Goal: Find specific page/section: Find specific page/section

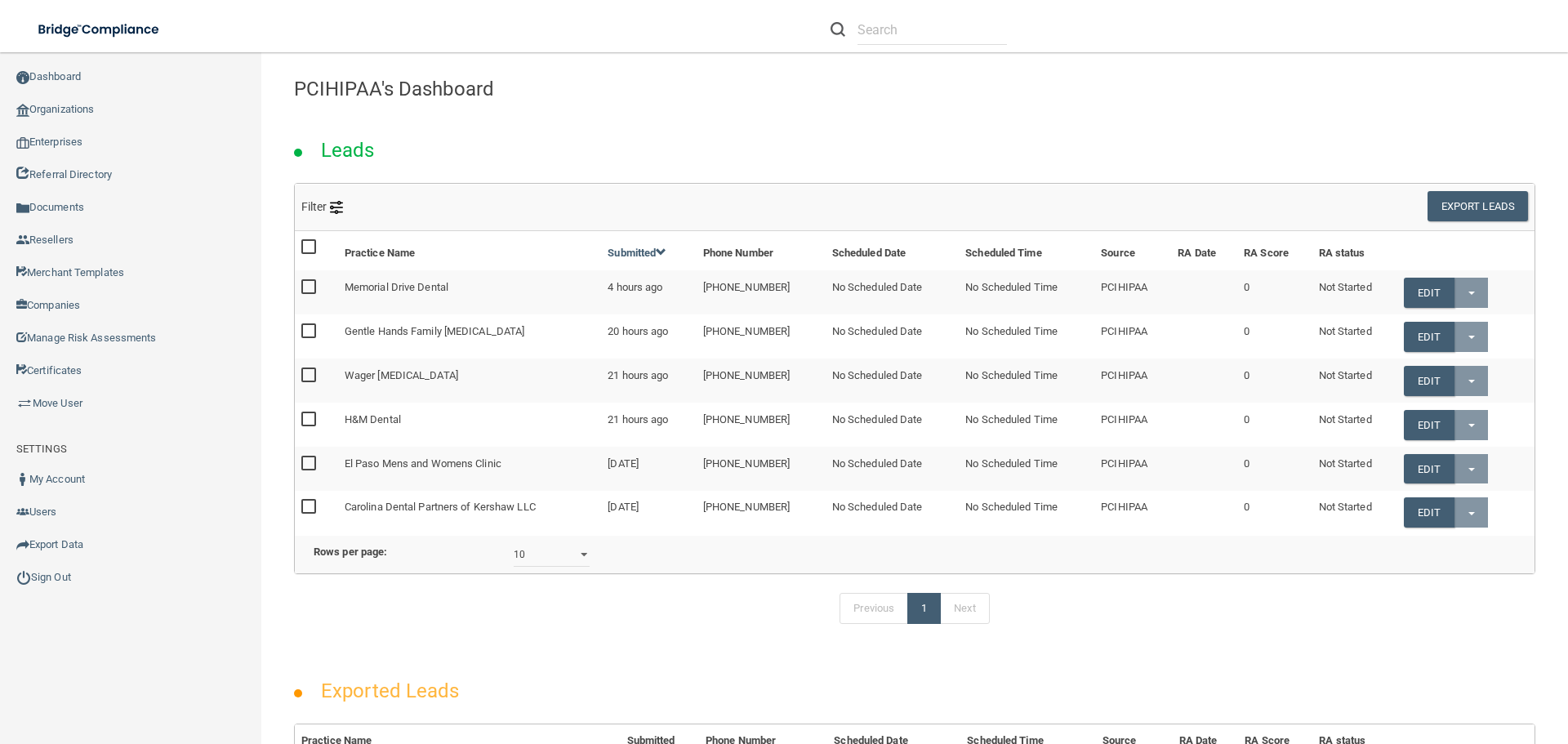
click at [1071, 38] on div at bounding box center [1111, 29] width 610 height 59
click at [92, 109] on link "Organizations" at bounding box center [131, 109] width 262 height 33
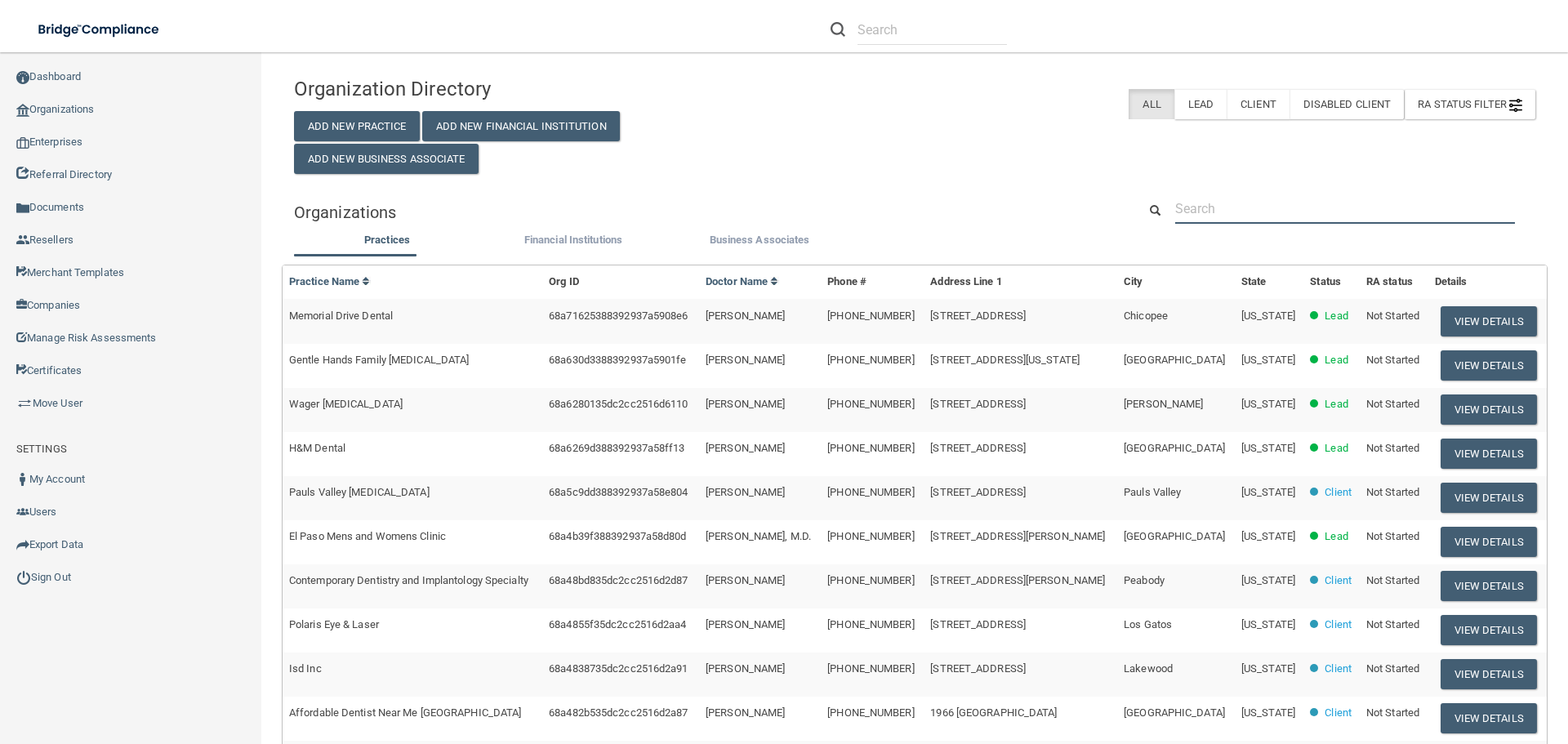
click at [1251, 211] on input "text" at bounding box center [1344, 208] width 339 height 30
paste input "Pink Link Medical"
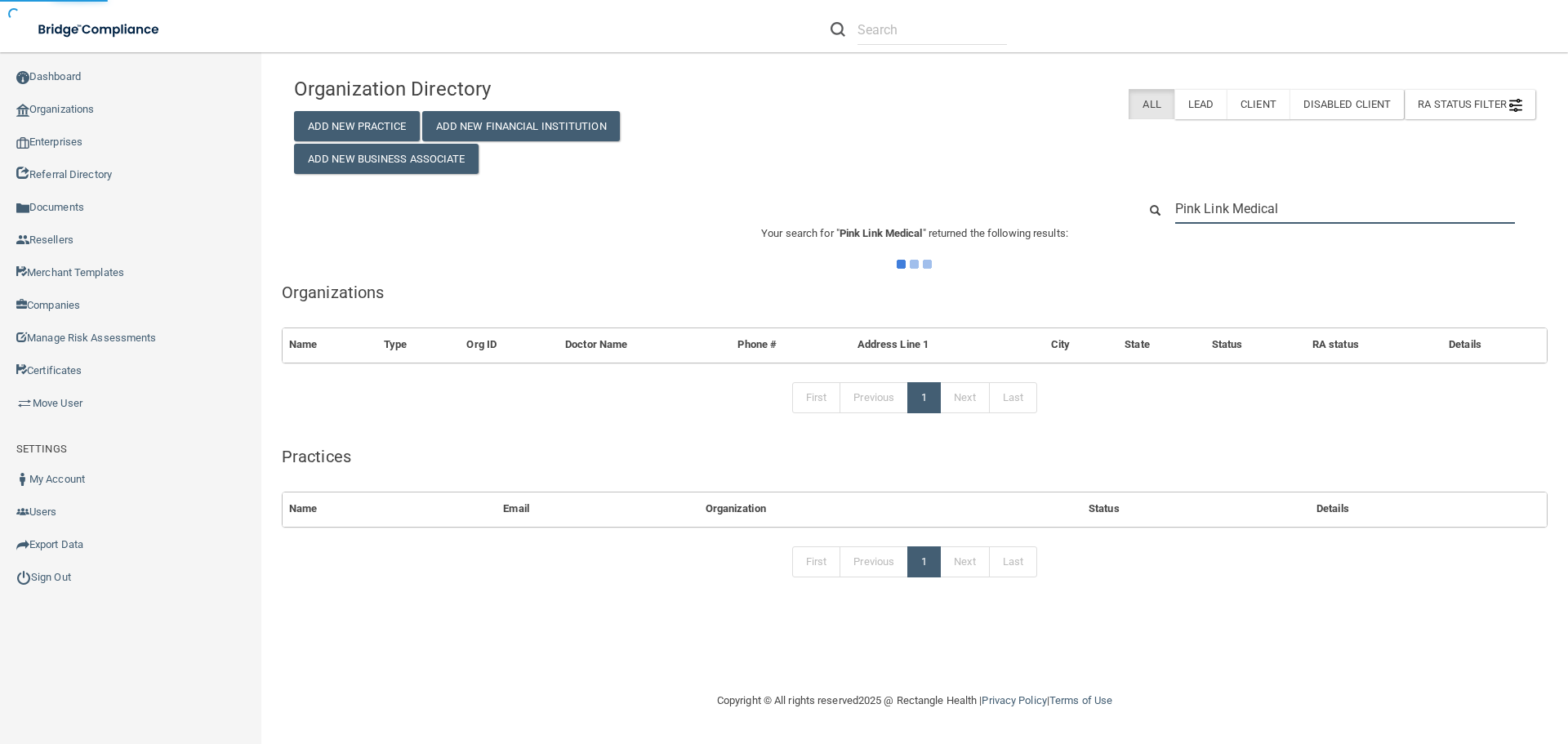
type input "Pink Link Medical"
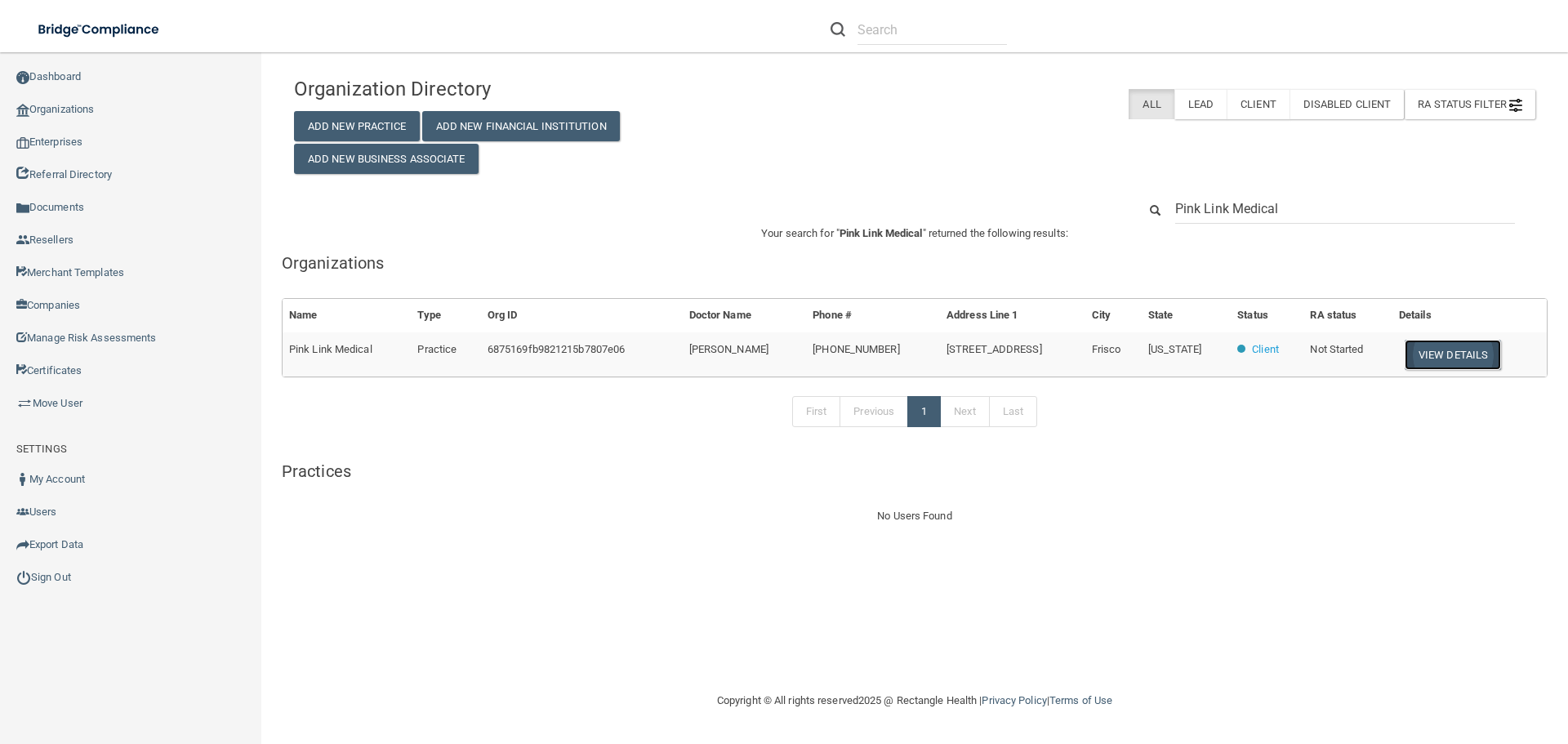
click at [1434, 355] on button "View Details" at bounding box center [1453, 354] width 96 height 30
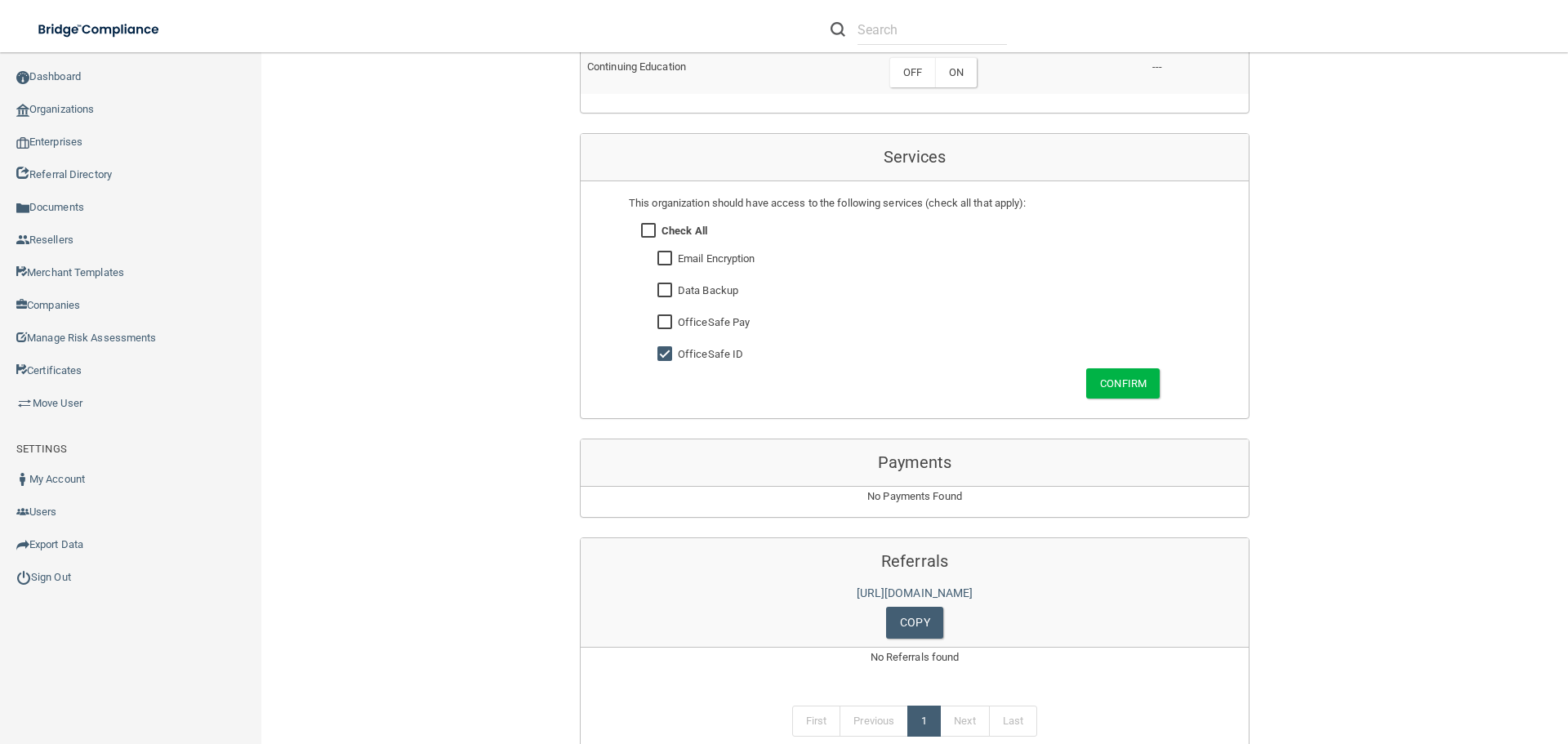
scroll to position [980, 0]
